Goal: Transaction & Acquisition: Purchase product/service

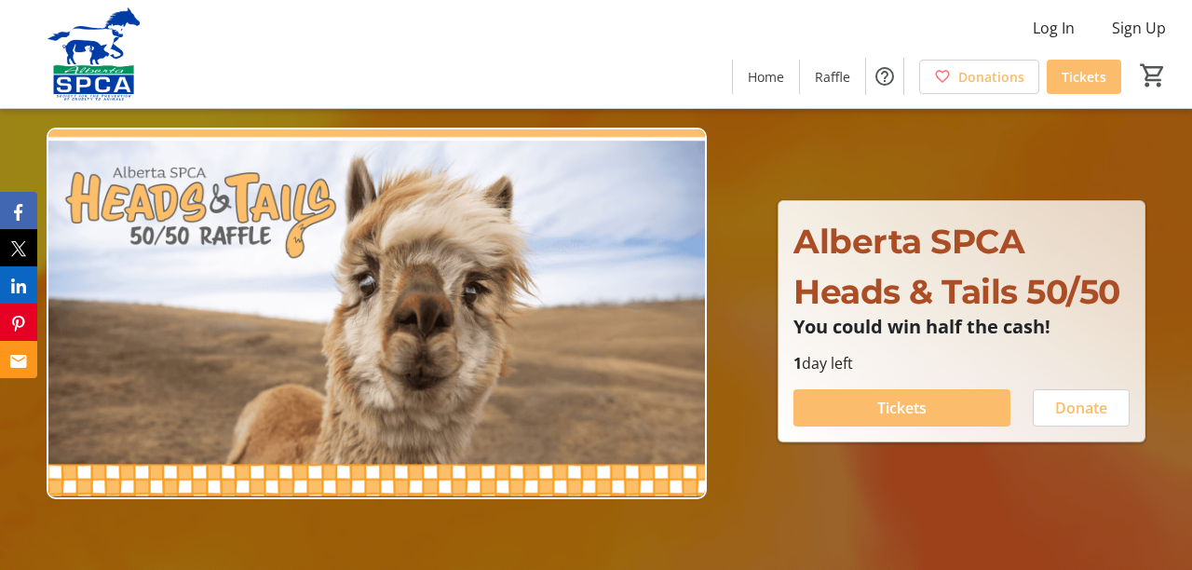
click at [878, 419] on span "Tickets" at bounding box center [901, 408] width 49 height 22
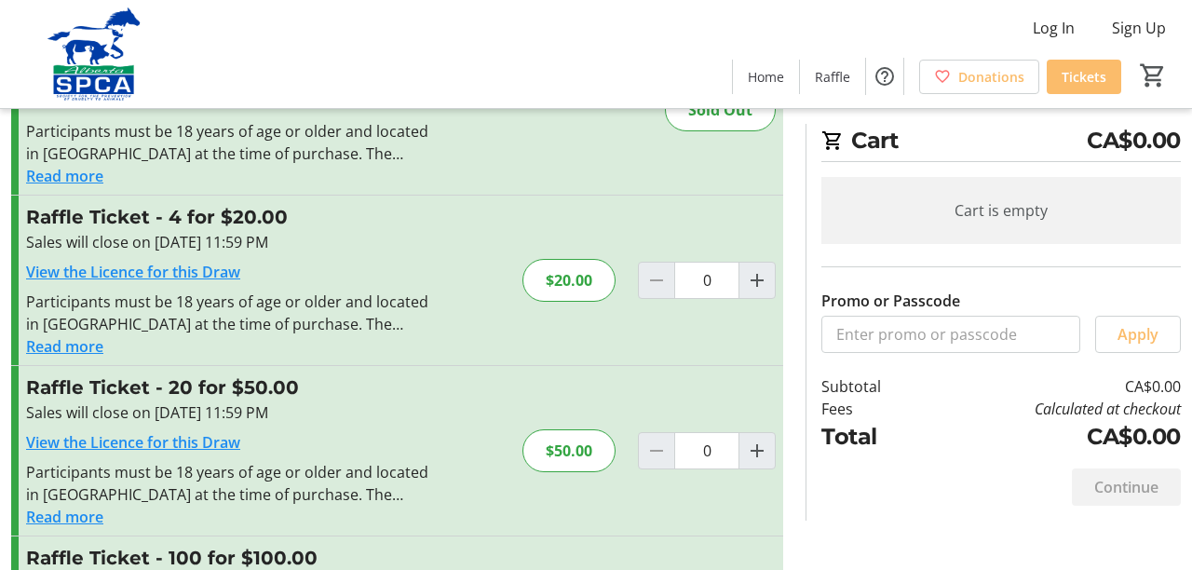
scroll to position [198, 0]
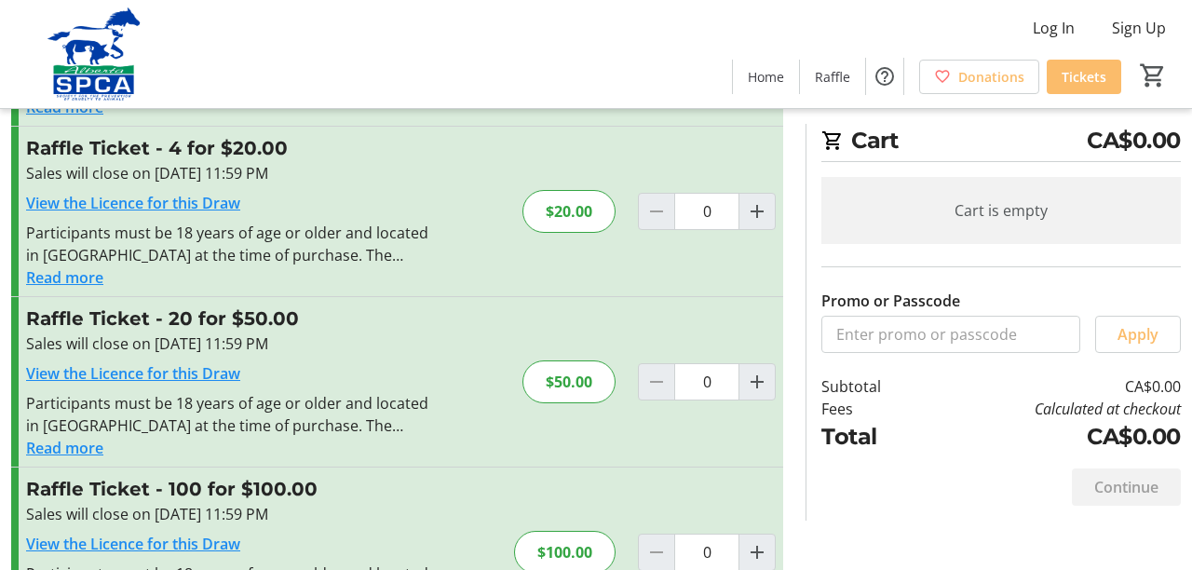
click at [761, 555] on mat-icon "Increment by one" at bounding box center [757, 552] width 22 height 22
type input "1"
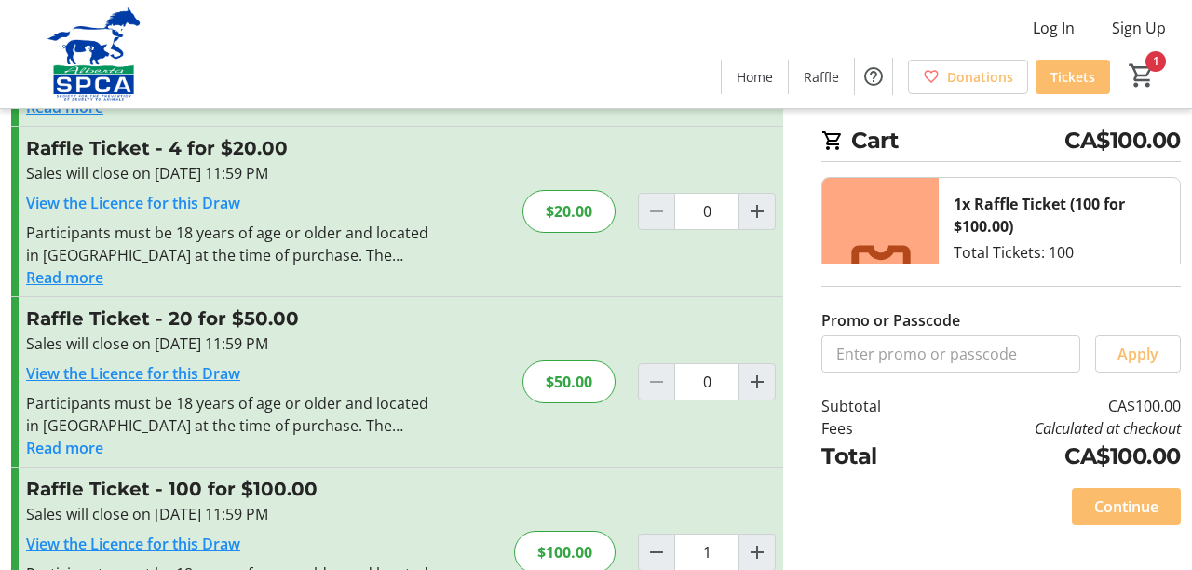
click at [1129, 518] on span "Continue" at bounding box center [1126, 506] width 64 height 22
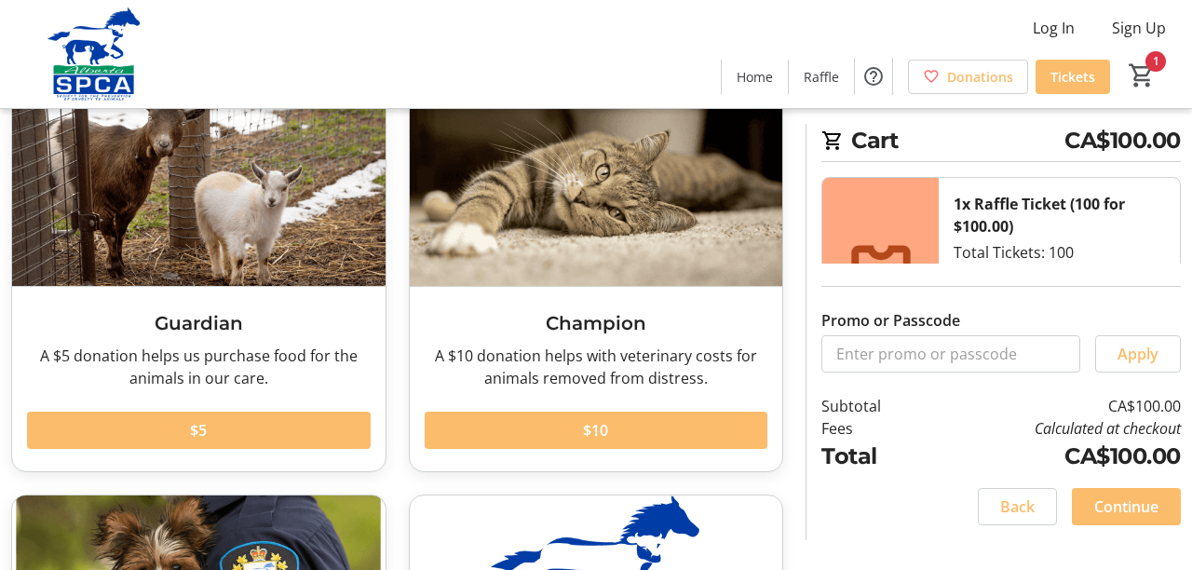
scroll to position [135, 0]
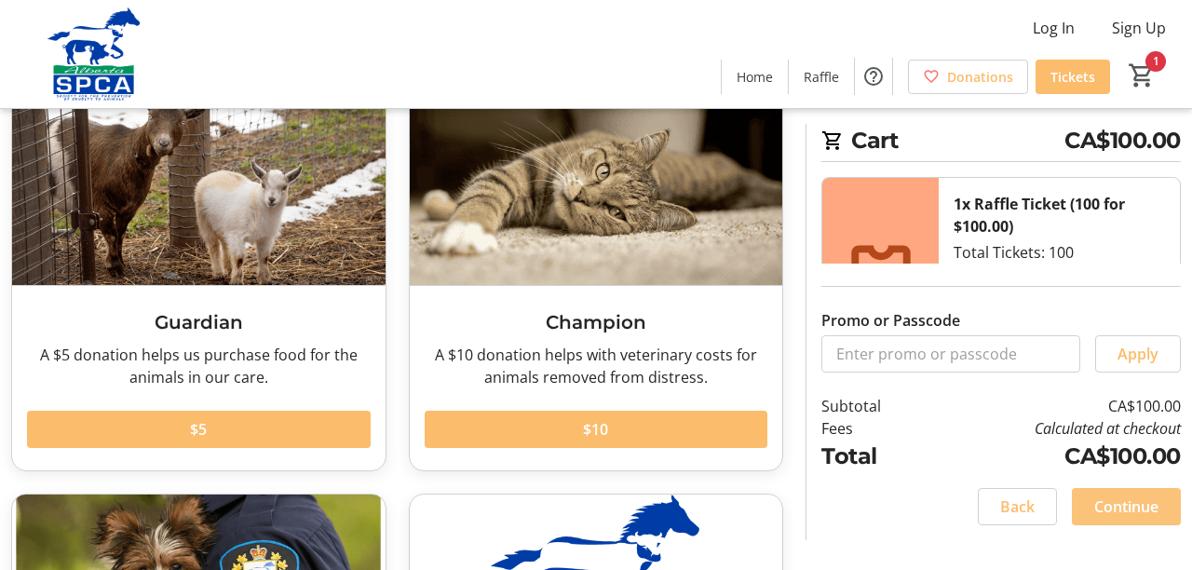
click at [1128, 518] on span "Continue" at bounding box center [1126, 506] width 64 height 22
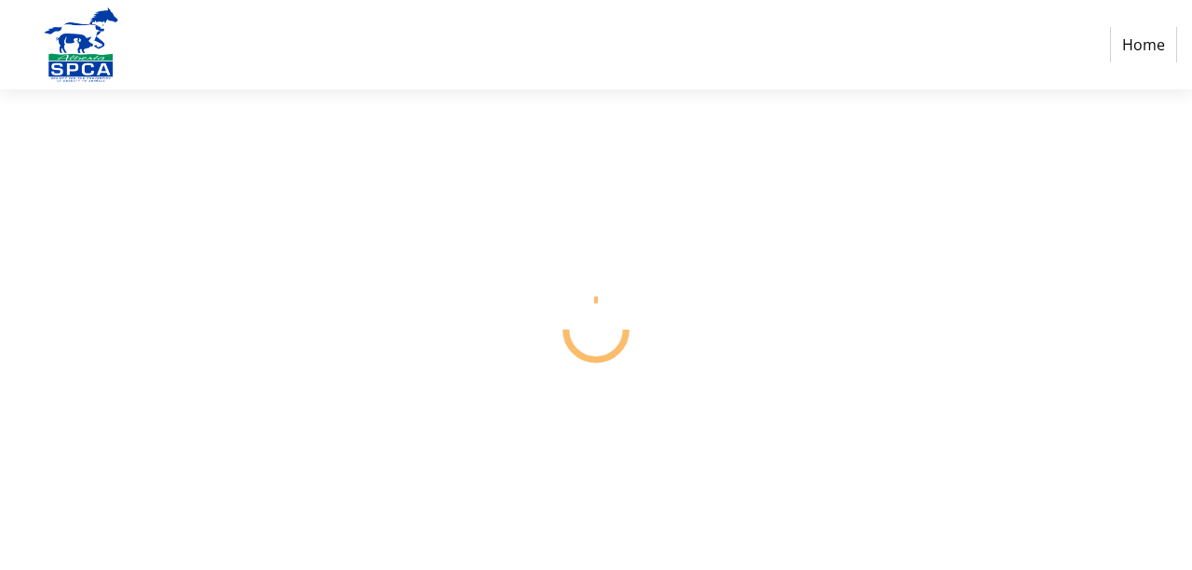
select select "CA"
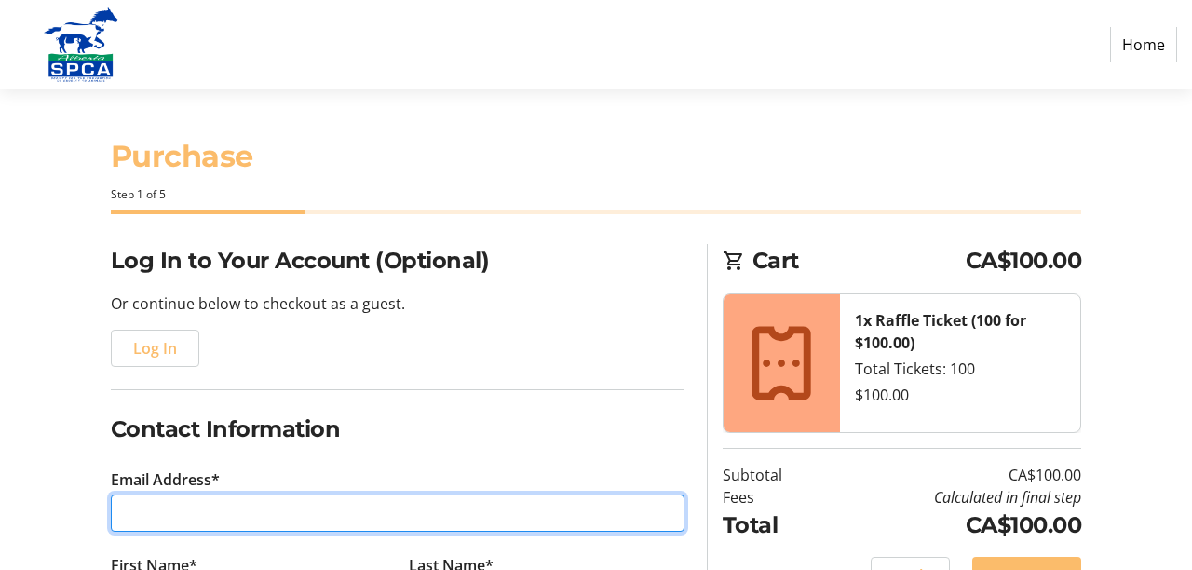
click at [172, 517] on input "Email Address*" at bounding box center [397, 512] width 573 height 37
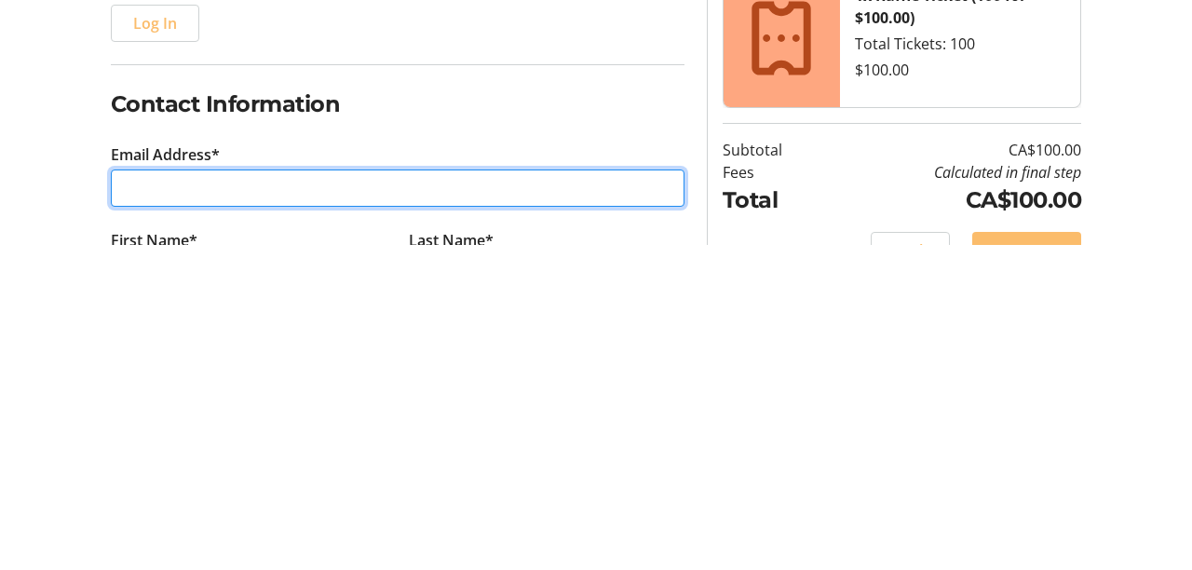
type input "[EMAIL_ADDRESS][DOMAIN_NAME]"
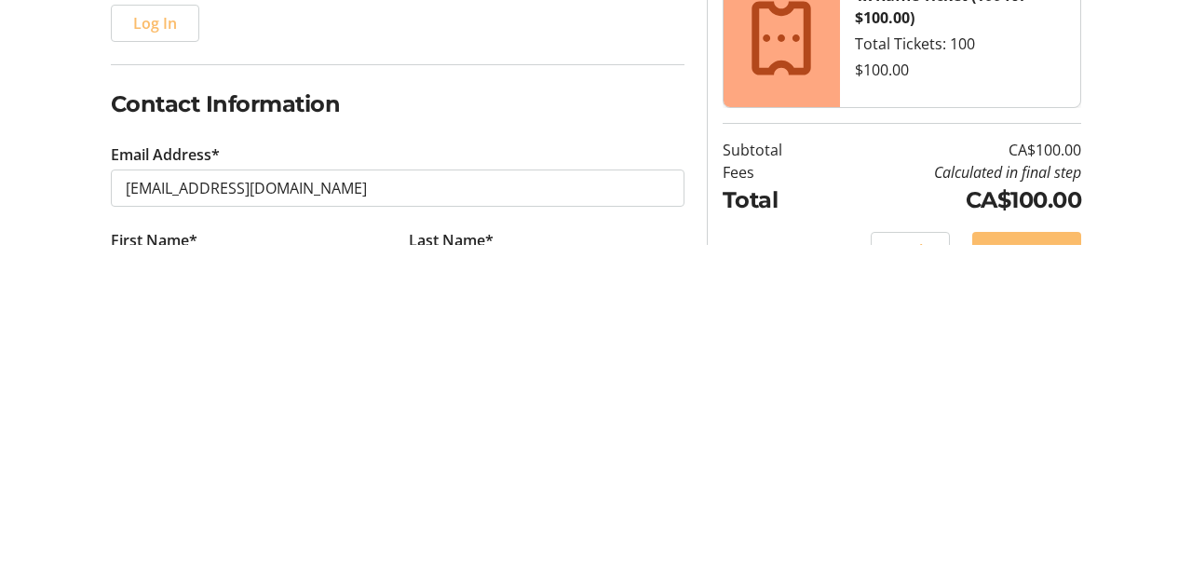
type input "[PERSON_NAME]"
type input "Weighell"
type input "[PHONE_NUMBER]"
type input "Comp 44 site 307 rr3"
type input "Onoway"
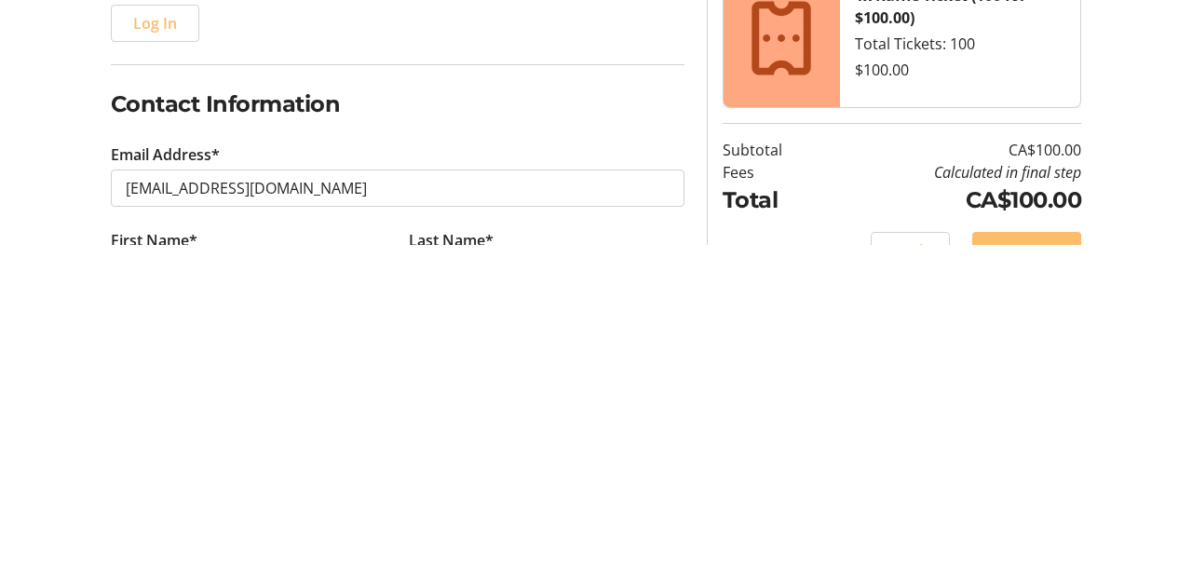
select select "AB"
type input "T0e1v0"
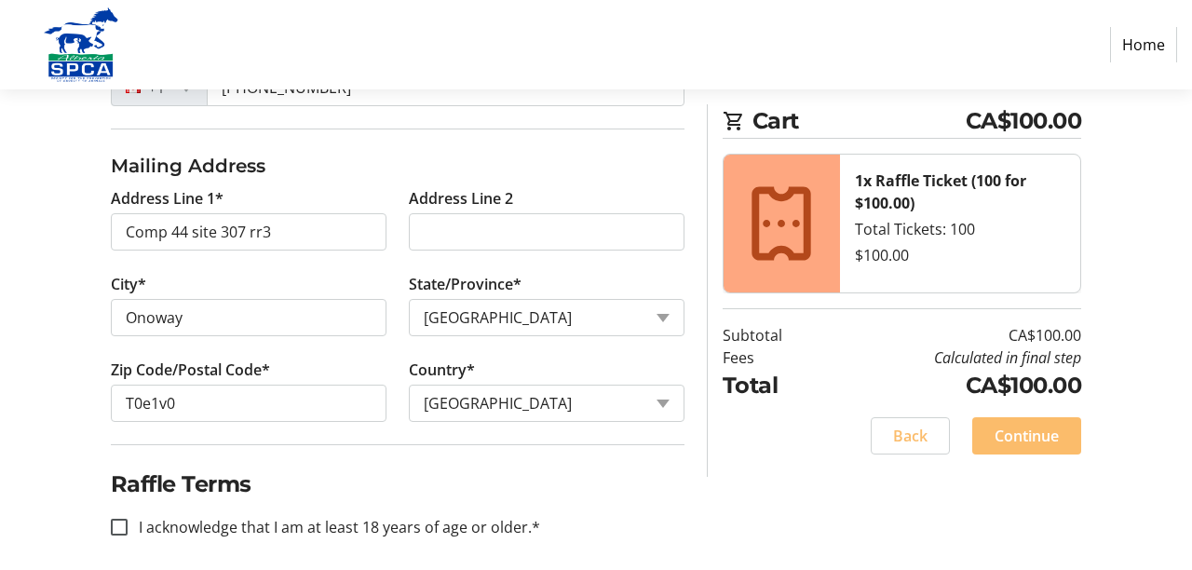
scroll to position [610, 0]
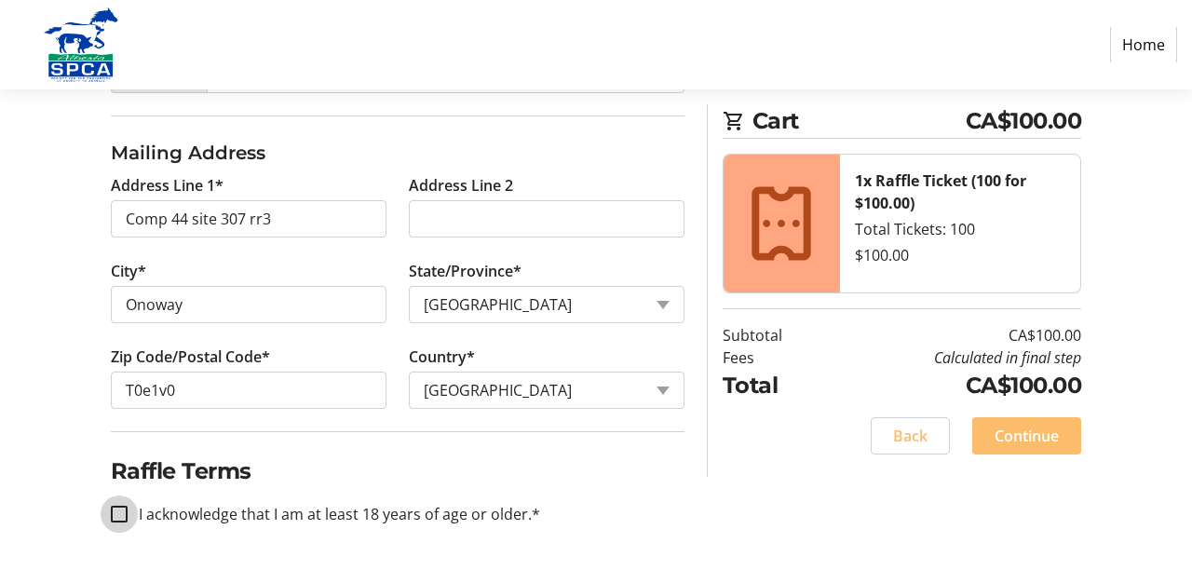
click at [126, 515] on input "I acknowledge that I am at least 18 years of age or older.*" at bounding box center [119, 513] width 17 height 17
checkbox input "true"
click at [1037, 436] on span "Continue" at bounding box center [1026, 435] width 64 height 22
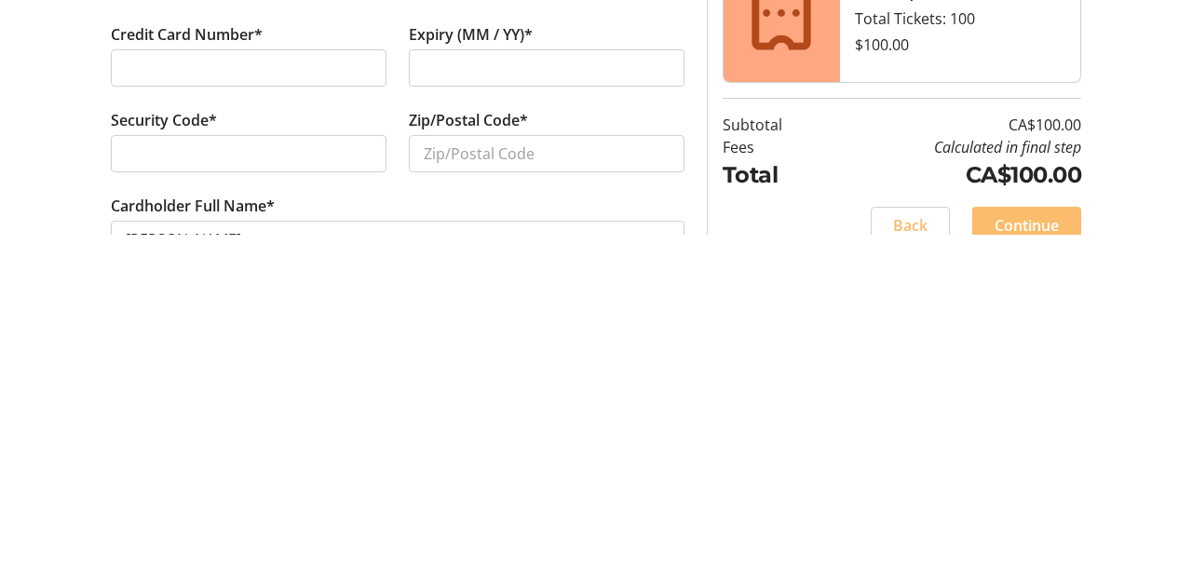
scroll to position [22, 0]
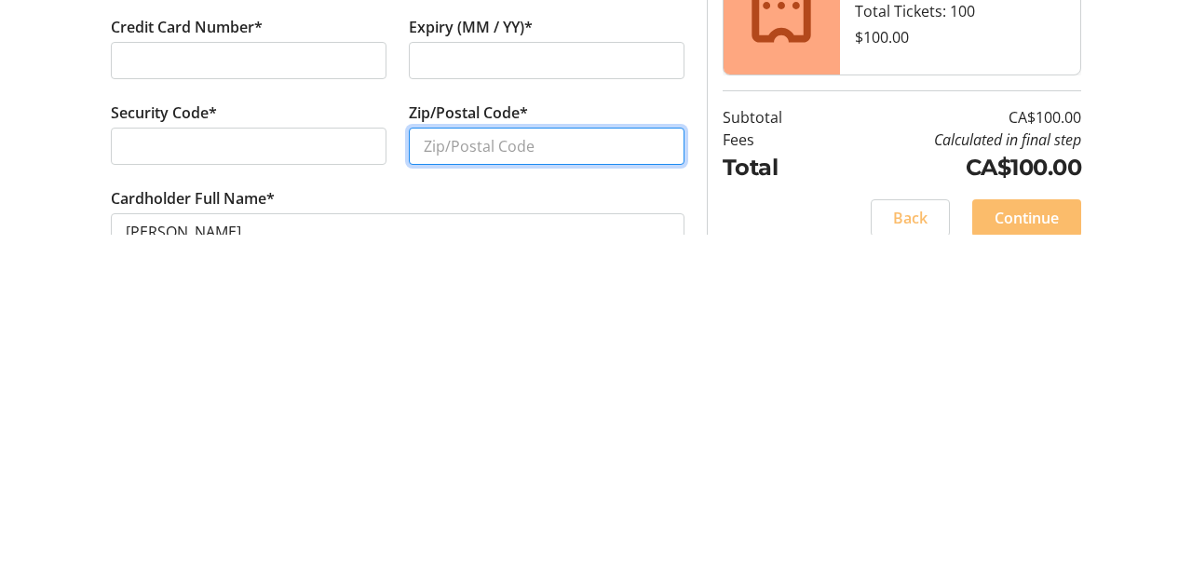
click at [465, 474] on input "Zip/Postal Code*" at bounding box center [547, 481] width 276 height 37
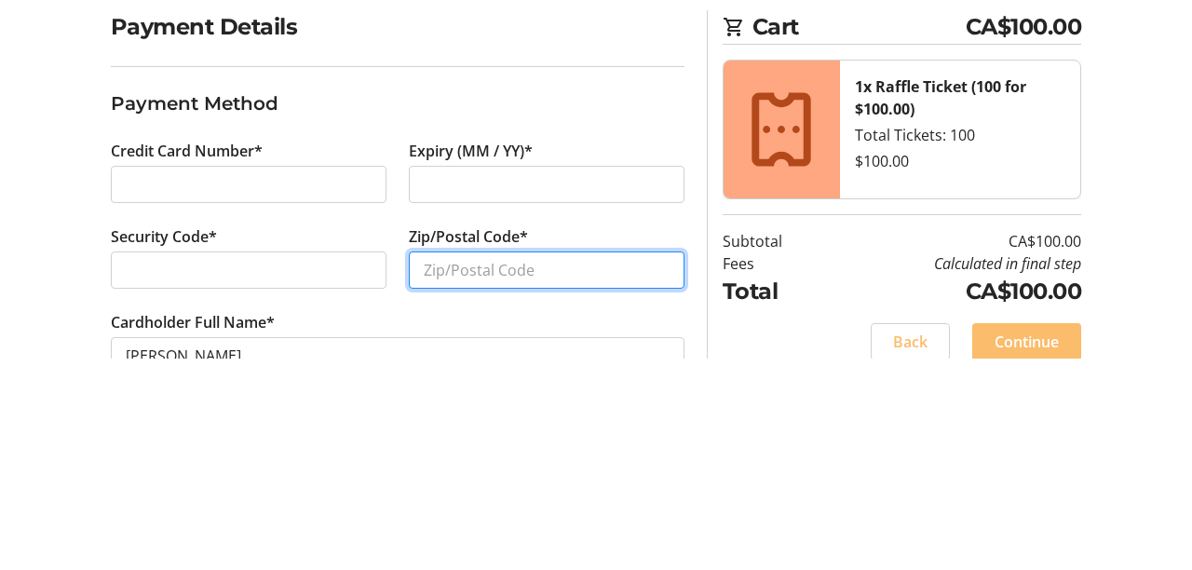
scroll to position [25, 0]
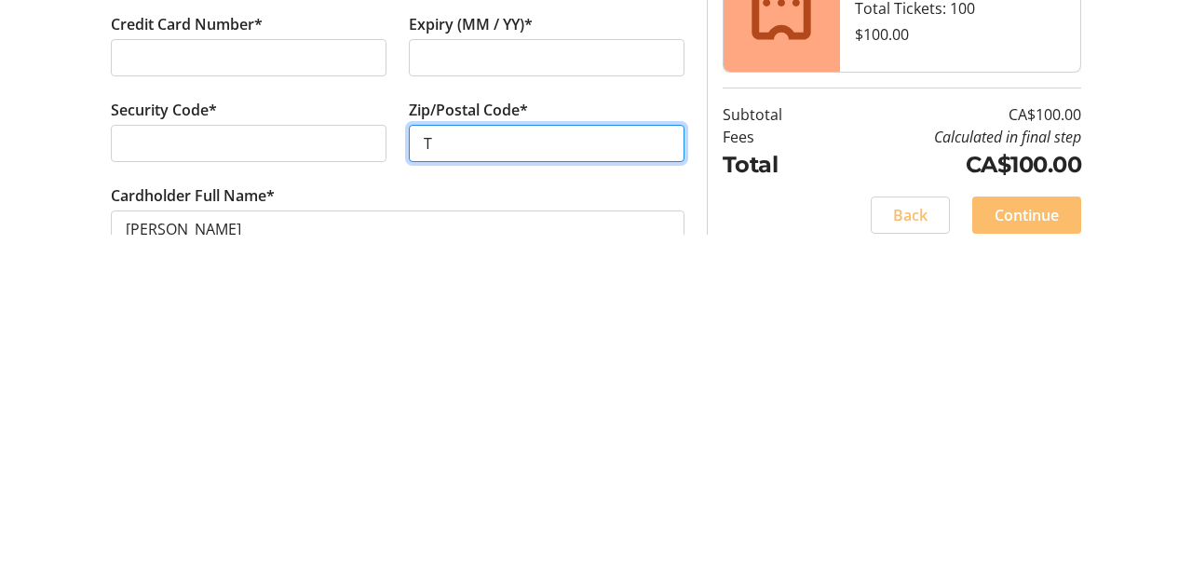
type input "T0E 1V0"
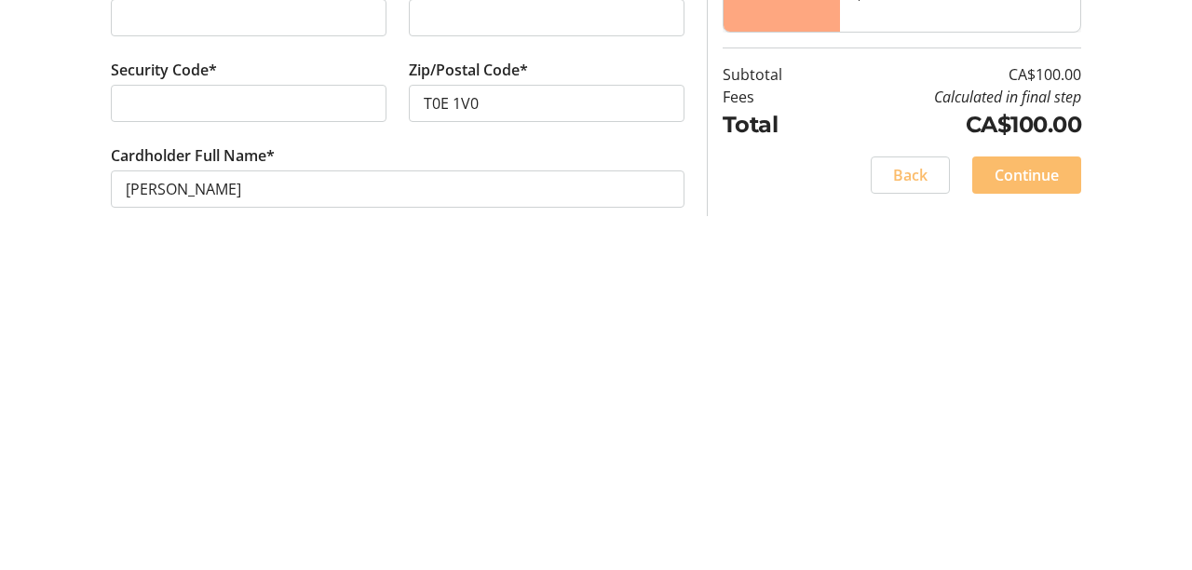
scroll to position [89, 0]
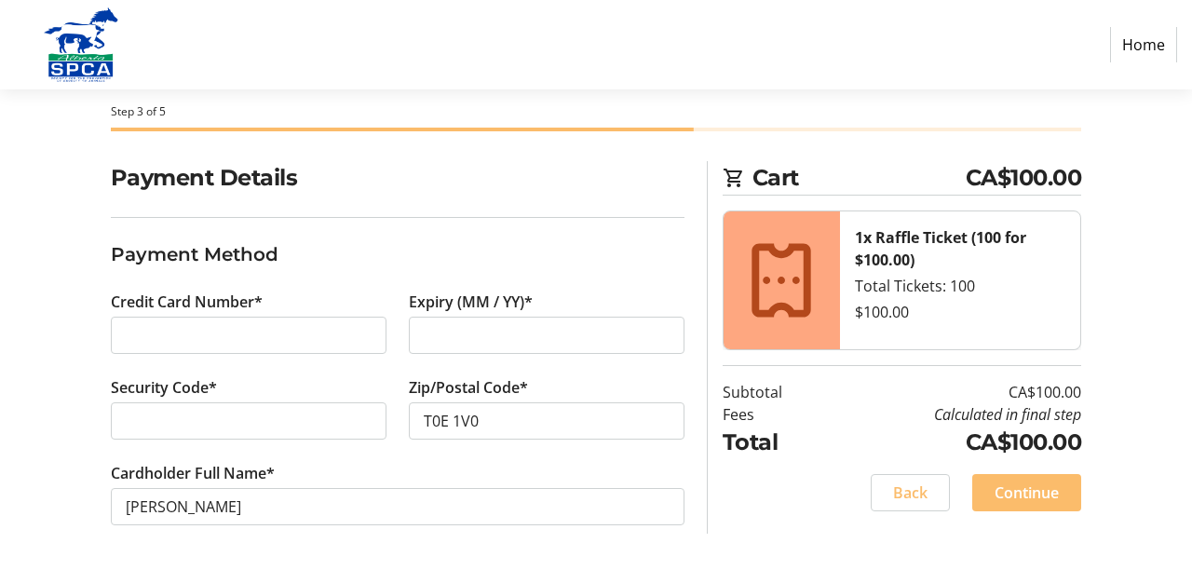
click at [1058, 487] on span "Continue" at bounding box center [1026, 492] width 64 height 22
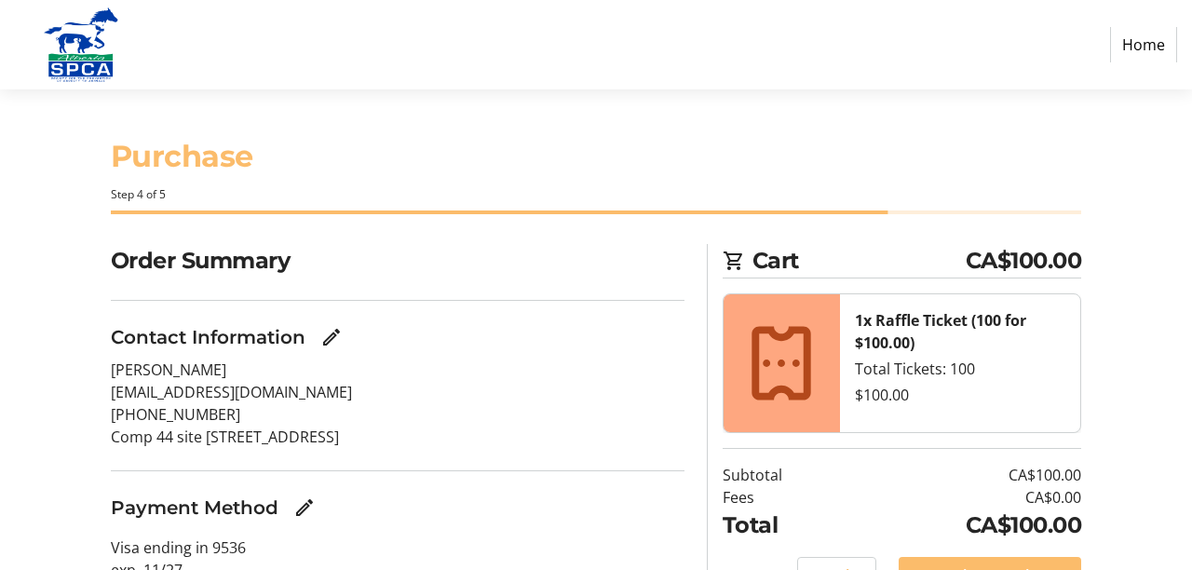
scroll to position [6, 0]
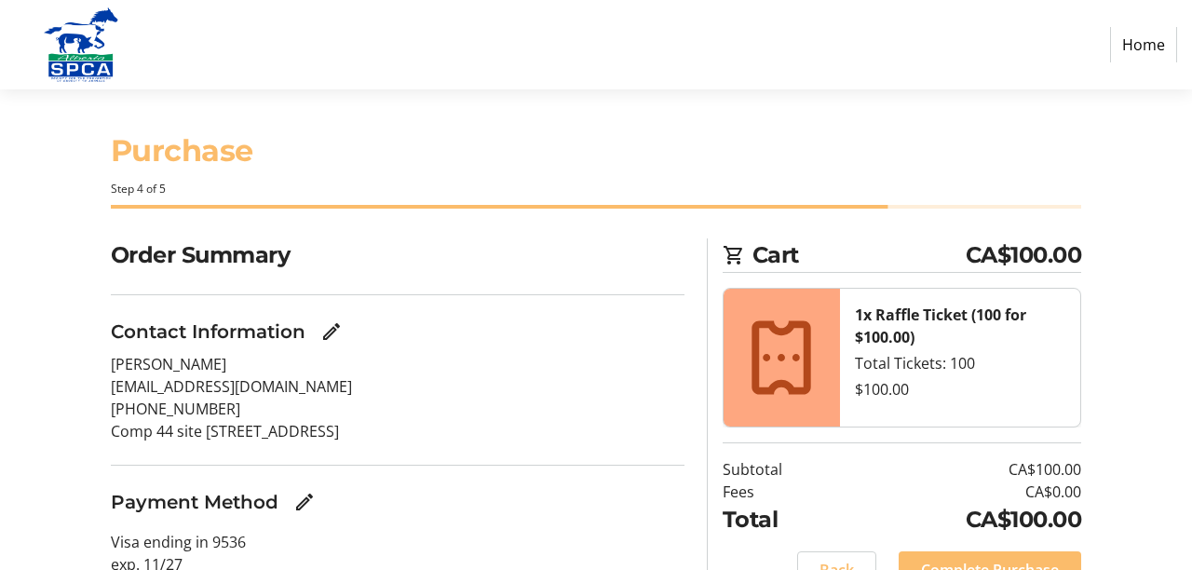
click at [1013, 569] on span "Complete Purchase" at bounding box center [990, 570] width 138 height 22
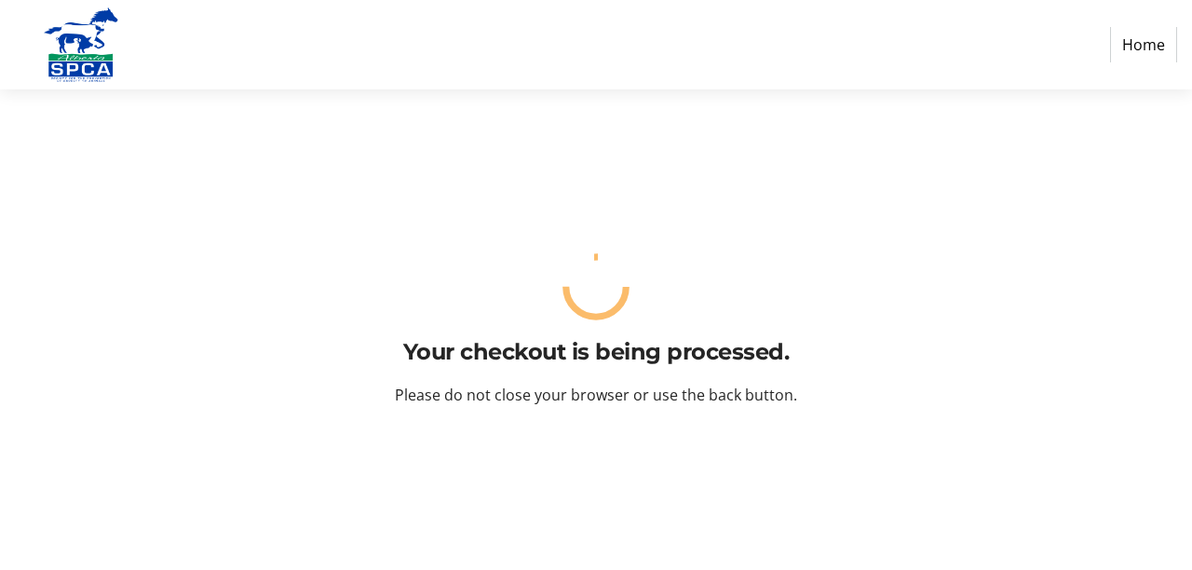
scroll to position [0, 0]
